Goal: Check status: Check status

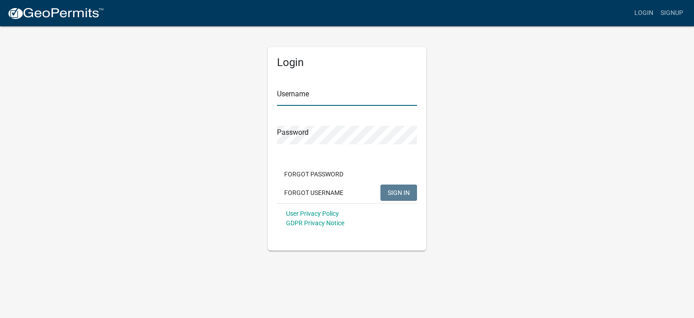
type input "plastercontractor"
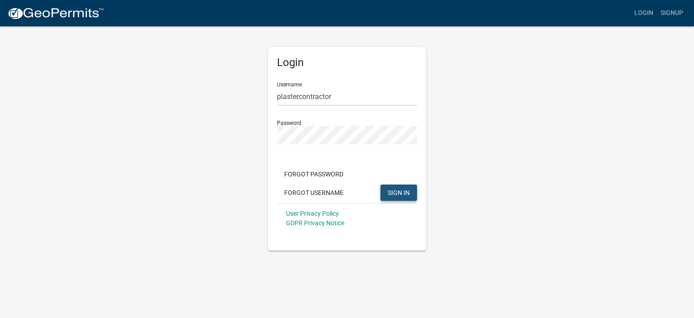
click at [399, 190] on span "SIGN IN" at bounding box center [399, 191] width 22 height 7
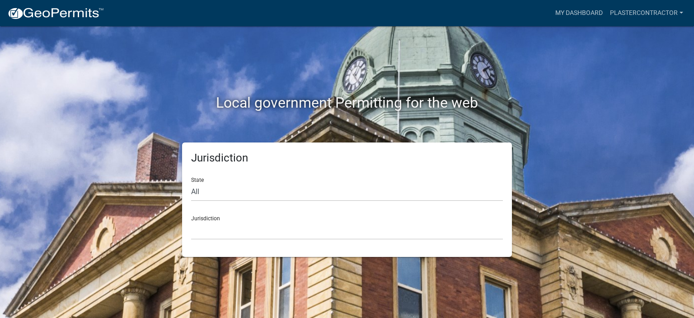
click at [195, 215] on div "Jurisdiction [GEOGRAPHIC_DATA], [US_STATE] [GEOGRAPHIC_DATA], [US_STATE][PERSON…" at bounding box center [347, 223] width 312 height 31
click at [197, 180] on div "State All [US_STATE] [US_STATE] [US_STATE] [US_STATE] [US_STATE] [US_STATE] [US…" at bounding box center [347, 185] width 312 height 31
click at [196, 188] on select "All Colorado Georgia Indiana Iowa Kansas Minnesota Ohio South Carolina Wisconsin" at bounding box center [347, 192] width 312 height 19
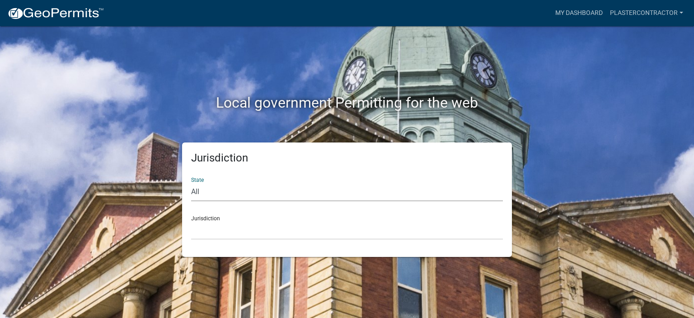
select select "Indiana"
click at [191, 183] on select "All Colorado Georgia Indiana Iowa Kansas Minnesota Ohio South Carolina Wisconsin" at bounding box center [347, 192] width 312 height 19
drag, startPoint x: 226, startPoint y: 228, endPoint x: 217, endPoint y: 231, distance: 9.2
click at [226, 228] on select "City of Charlestown, Indiana City of Jeffersonville, Indiana City of Logansport…" at bounding box center [347, 230] width 312 height 19
click at [217, 231] on select "City of Charlestown, Indiana City of Jeffersonville, Indiana City of Logansport…" at bounding box center [347, 230] width 312 height 19
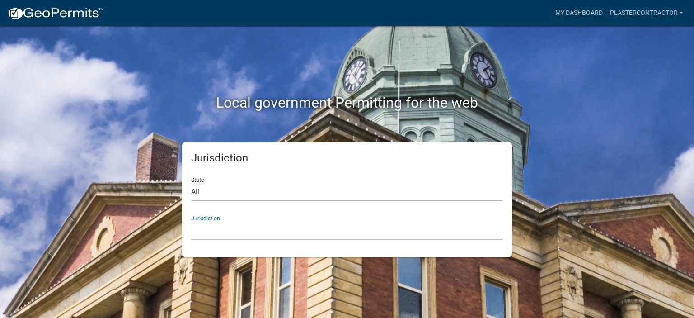
click at [217, 231] on select "City of Charlestown, Indiana City of Jeffersonville, Indiana City of Logansport…" at bounding box center [347, 230] width 312 height 19
click at [212, 217] on div "Jurisdiction City of Charlestown, Indiana City of Jeffersonville, Indiana City …" at bounding box center [347, 223] width 312 height 31
click at [212, 236] on select "City of Charlestown, Indiana City of Jeffersonville, Indiana City of Logansport…" at bounding box center [347, 230] width 312 height 19
click at [211, 238] on select "City of Charlestown, Indiana City of Jeffersonville, Indiana City of Logansport…" at bounding box center [347, 230] width 312 height 19
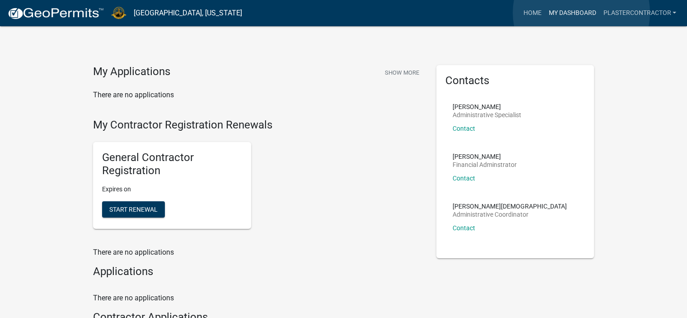
click at [582, 13] on link "My Dashboard" at bounding box center [572, 13] width 55 height 17
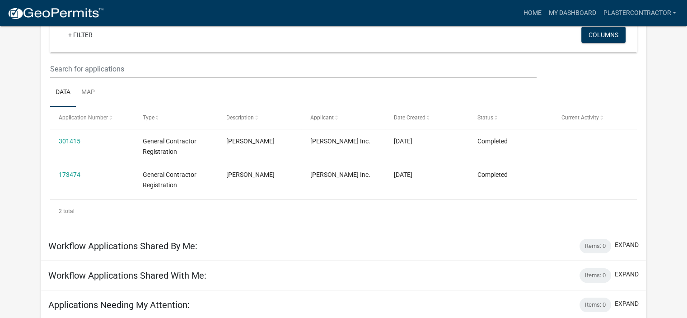
scroll to position [125, 0]
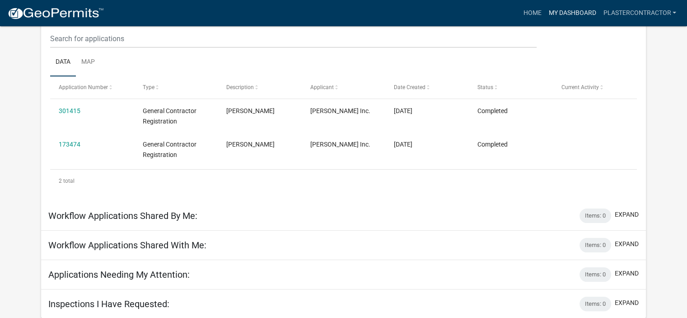
click at [576, 11] on link "My Dashboard" at bounding box center [572, 13] width 55 height 17
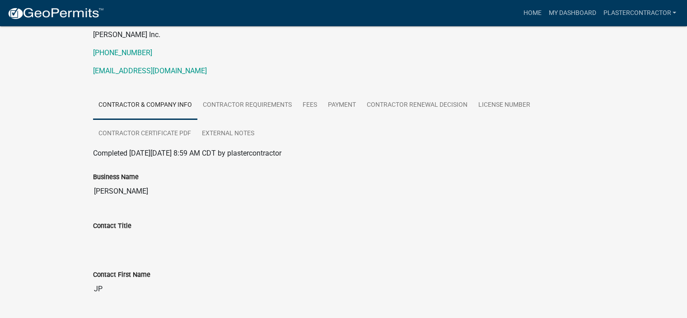
scroll to position [90, 0]
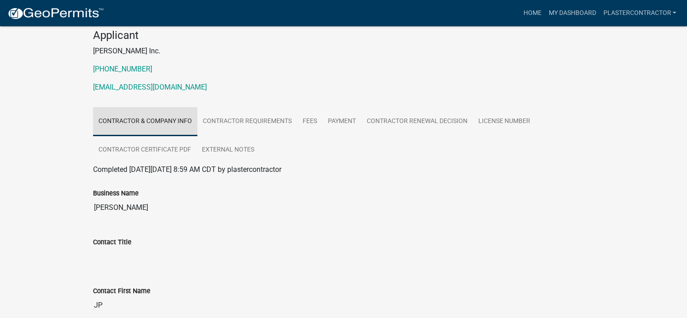
click at [165, 119] on link "Contractor & Company Info" at bounding box center [145, 121] width 104 height 29
click at [117, 202] on input "[PERSON_NAME]" at bounding box center [344, 207] width 502 height 18
click at [159, 213] on input "[PERSON_NAME]" at bounding box center [344, 207] width 502 height 18
click at [157, 208] on input "[PERSON_NAME]" at bounding box center [344, 207] width 502 height 18
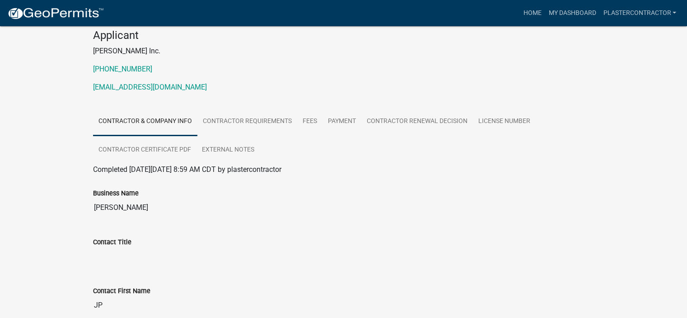
click at [157, 202] on input "[PERSON_NAME]" at bounding box center [344, 207] width 502 height 18
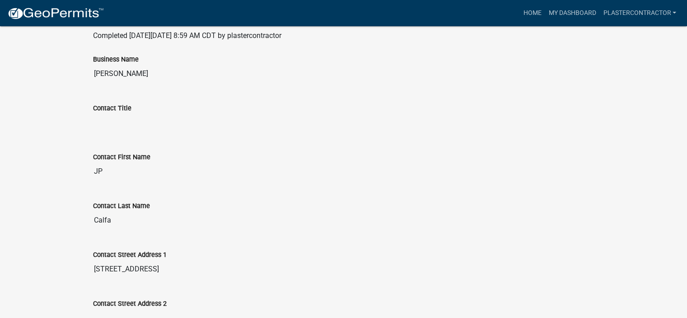
scroll to position [226, 0]
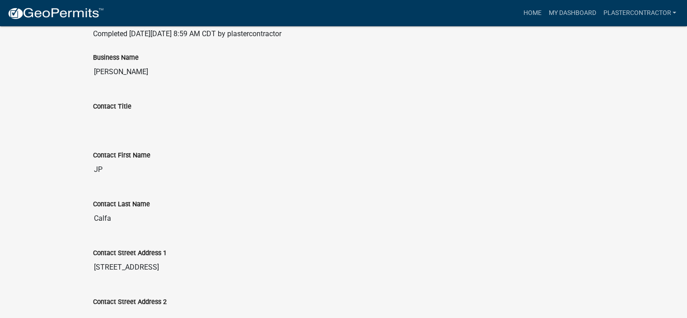
click at [113, 168] on input "JP" at bounding box center [344, 169] width 502 height 18
drag, startPoint x: 110, startPoint y: 169, endPoint x: 80, endPoint y: 169, distance: 29.4
click at [80, 169] on div "General Contractor Registration 301415 Amount Paid $100.00 Actions View receipt…" at bounding box center [343, 274] width 687 height 949
click at [193, 97] on div "Contact Title" at bounding box center [344, 109] width 502 height 42
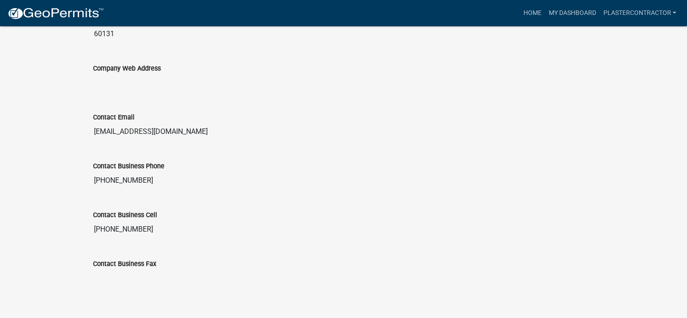
scroll to position [666, 0]
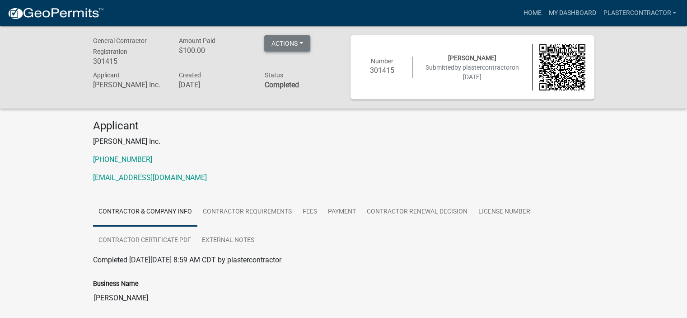
click at [301, 42] on button "Actions" at bounding box center [287, 43] width 46 height 16
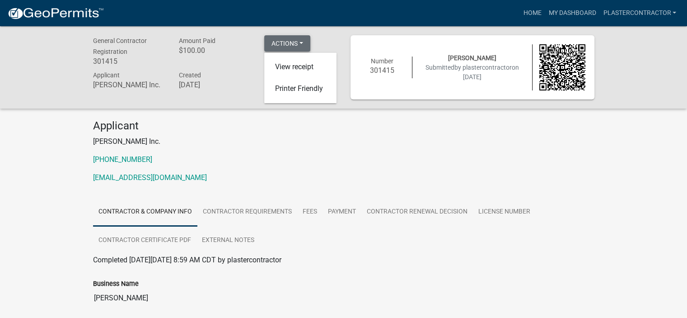
click at [301, 42] on button "Actions" at bounding box center [287, 43] width 46 height 16
